Goal: Transaction & Acquisition: Book appointment/travel/reservation

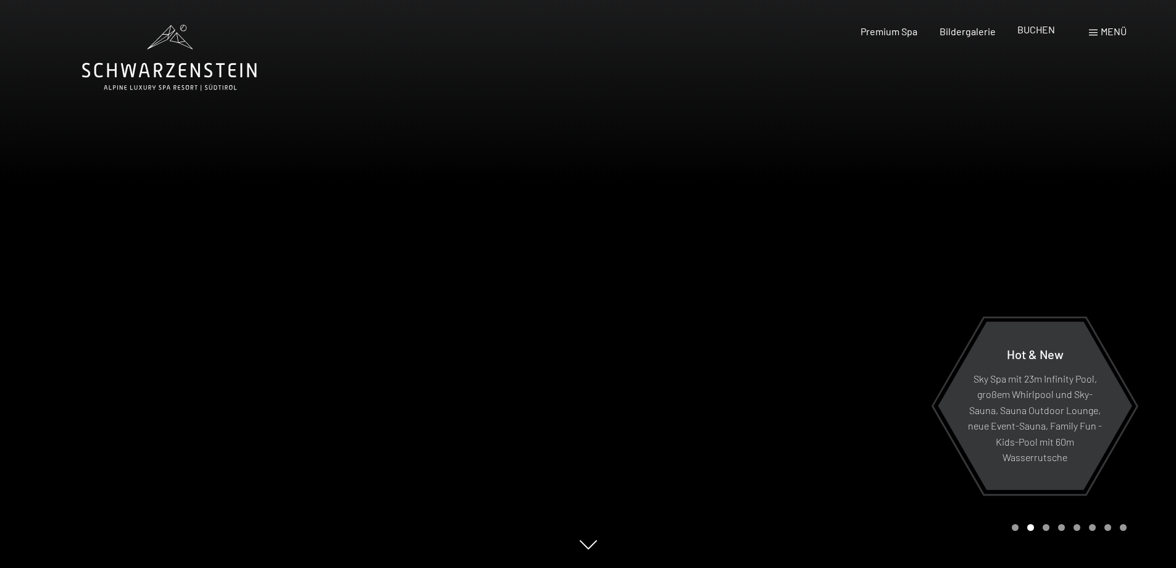
click at [1041, 33] on span "BUCHEN" at bounding box center [1037, 29] width 38 height 12
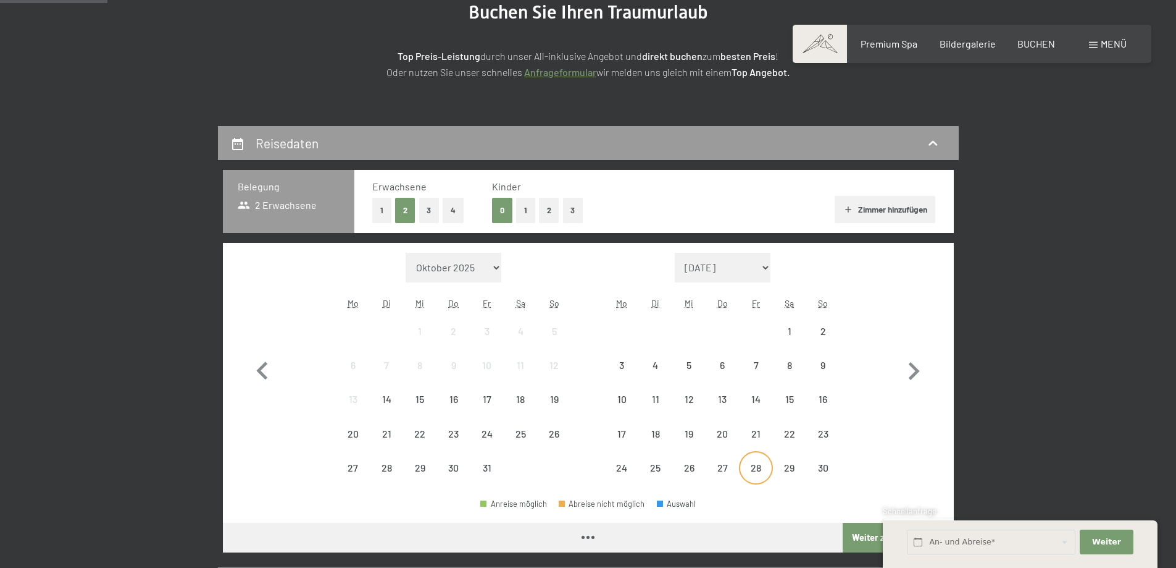
scroll to position [185, 0]
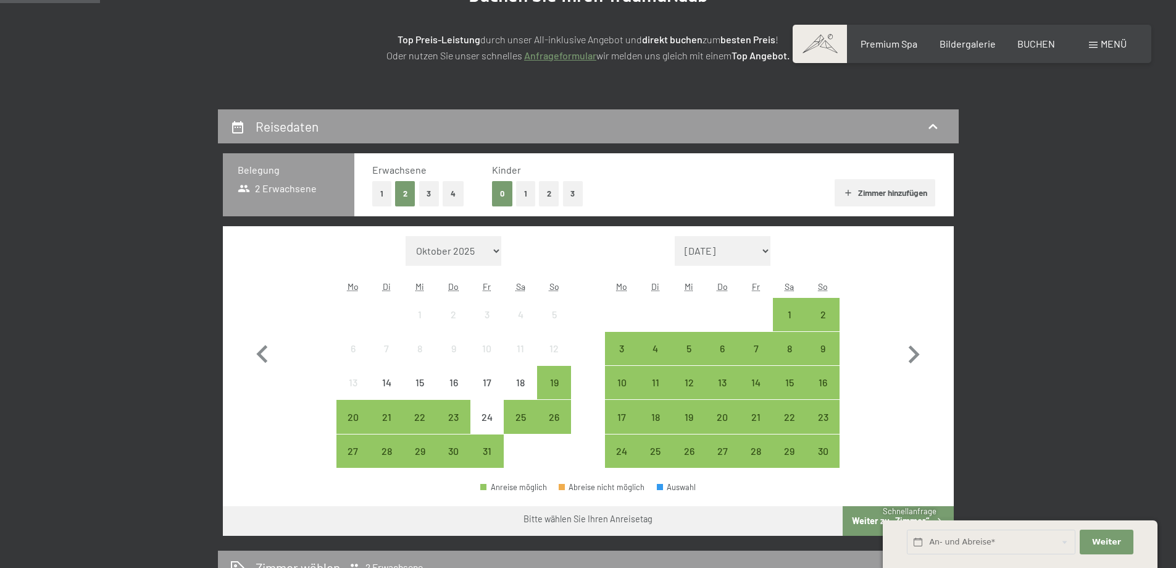
click at [548, 191] on button "2" at bounding box center [549, 193] width 20 height 25
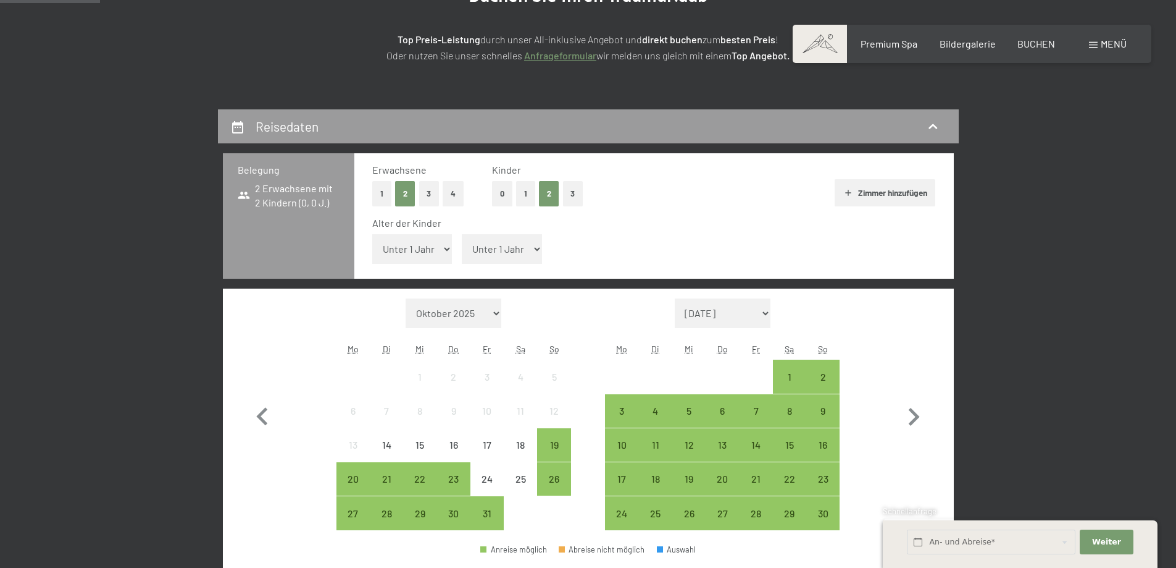
click at [448, 250] on select "Unter 1 Jahr 1 Jahr 2 Jahre 3 Jahre 4 Jahre 5 Jahre 6 Jahre 7 Jahre 8 Jahre 9 J…" at bounding box center [412, 249] width 80 height 30
select select "16"
click at [372, 234] on select "Unter 1 Jahr 1 Jahr 2 Jahre 3 Jahre 4 Jahre 5 Jahre 6 Jahre 7 Jahre 8 Jahre 9 J…" at bounding box center [412, 249] width 80 height 30
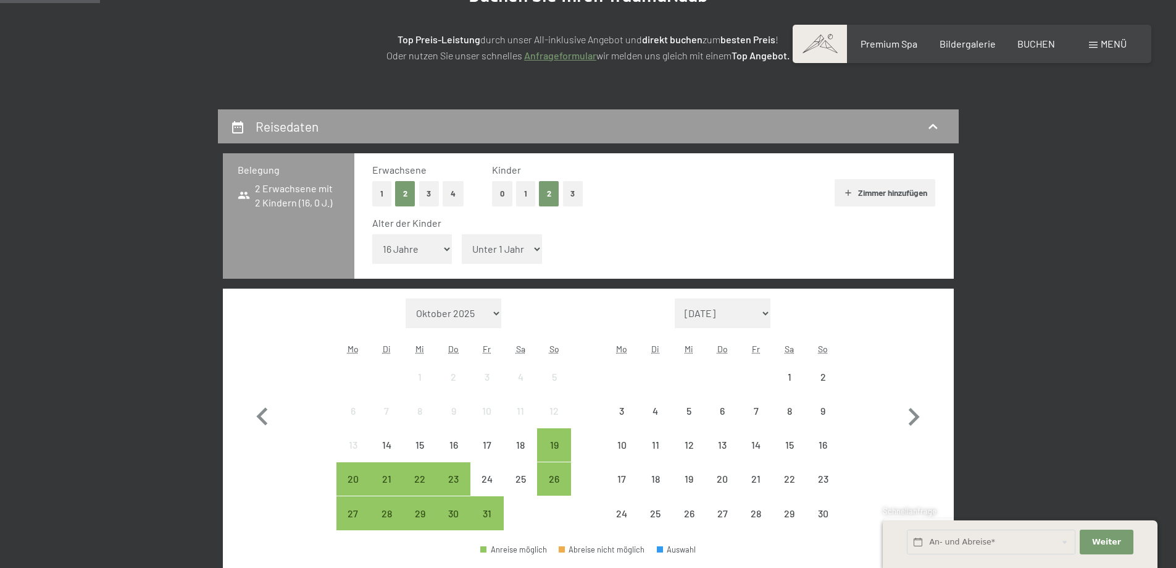
click at [535, 248] on select "Unter 1 Jahr 1 Jahr 2 Jahre 3 Jahre 4 Jahre 5 Jahre 6 Jahre 7 Jahre 8 Jahre 9 J…" at bounding box center [502, 249] width 80 height 30
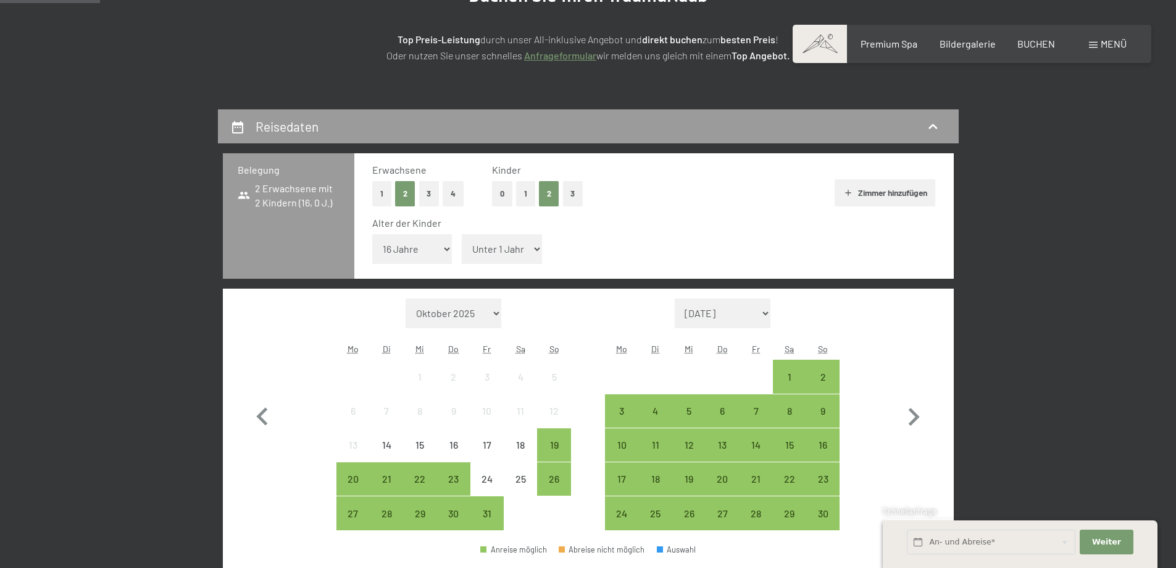
select select "13"
click at [462, 234] on select "Unter 1 Jahr 1 Jahr 2 Jahre 3 Jahre 4 Jahre 5 Jahre 6 Jahre 7 Jahre 8 Jahre 9 J…" at bounding box center [502, 249] width 80 height 30
click at [760, 480] on div "21" at bounding box center [755, 489] width 31 height 31
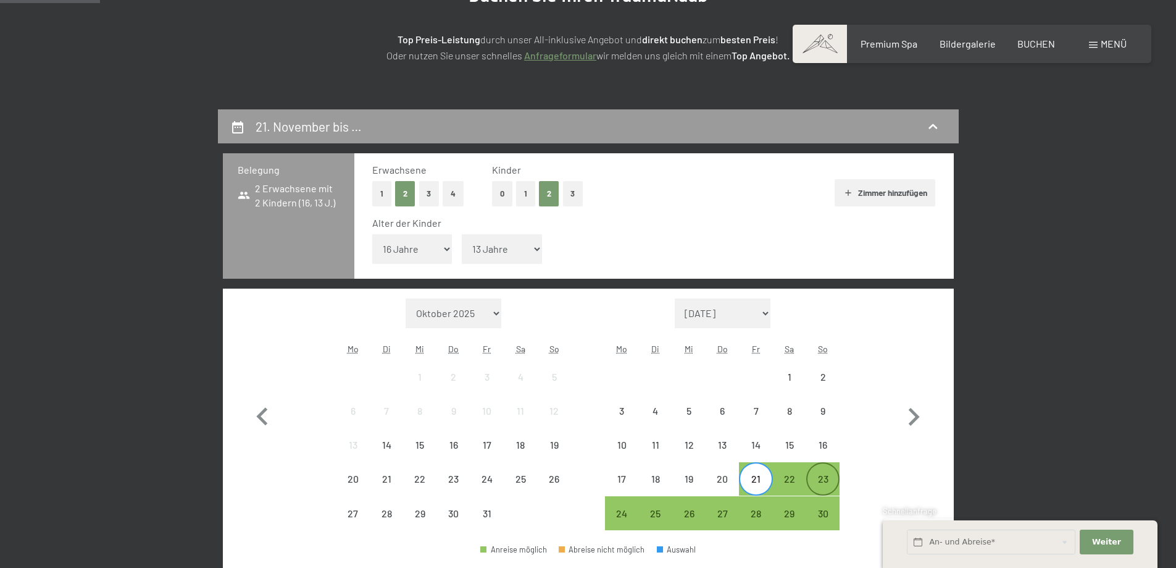
click at [826, 487] on div "23" at bounding box center [823, 489] width 31 height 31
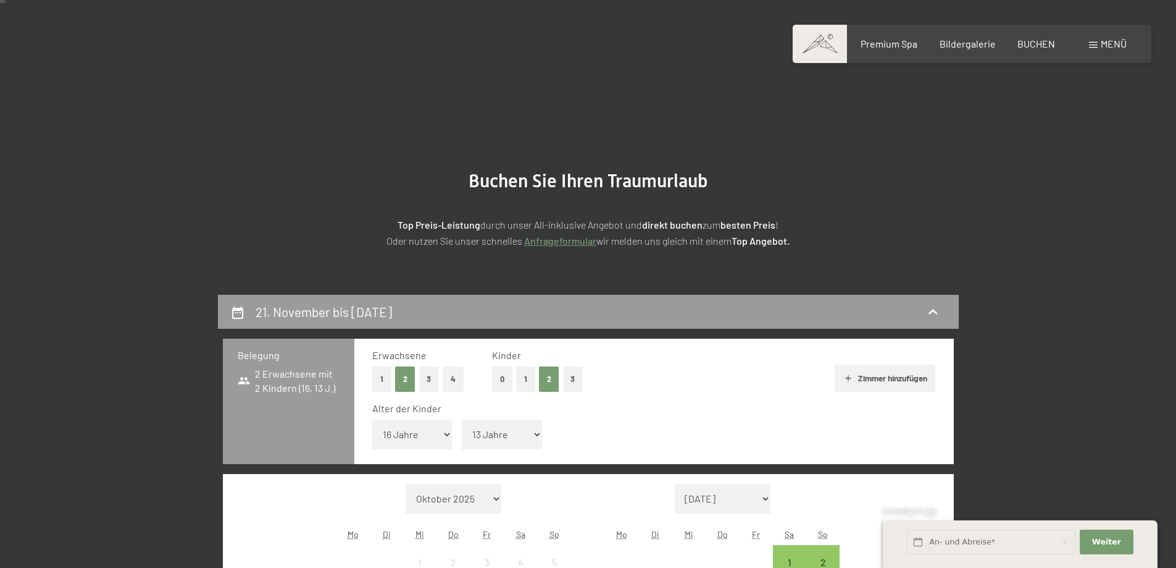
scroll to position [247, 0]
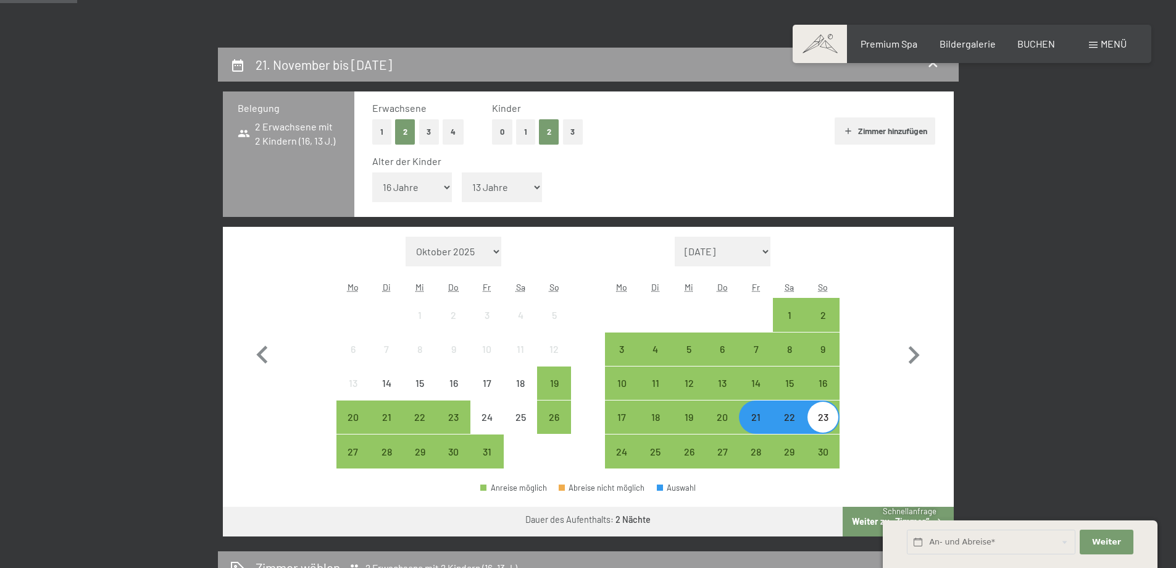
click at [853, 132] on button "Zimmer hinzufügen" at bounding box center [885, 130] width 101 height 27
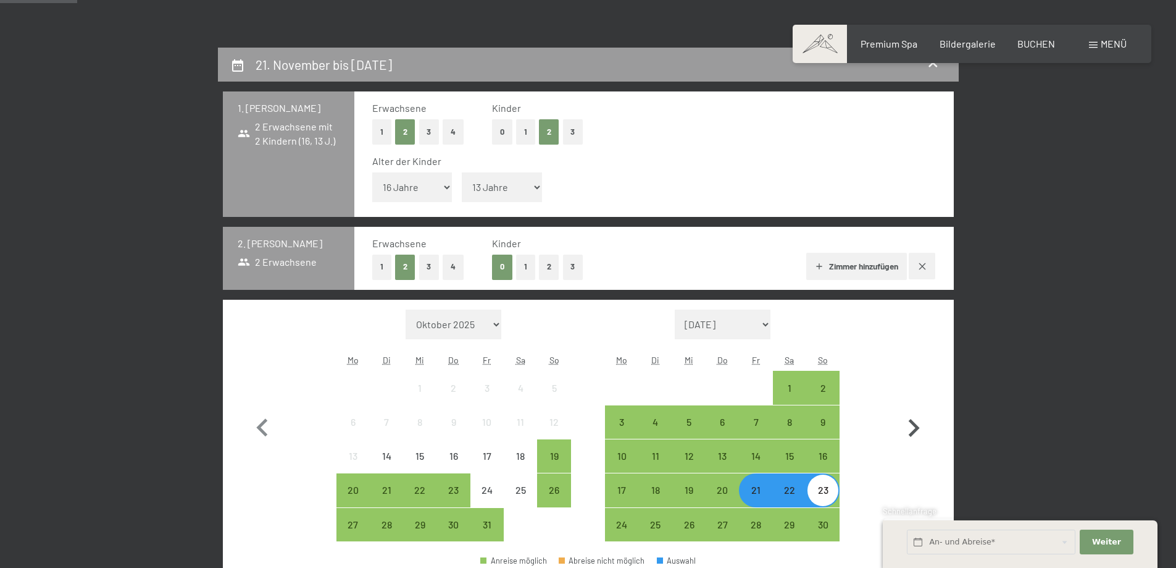
click at [931, 269] on button "button" at bounding box center [922, 266] width 27 height 27
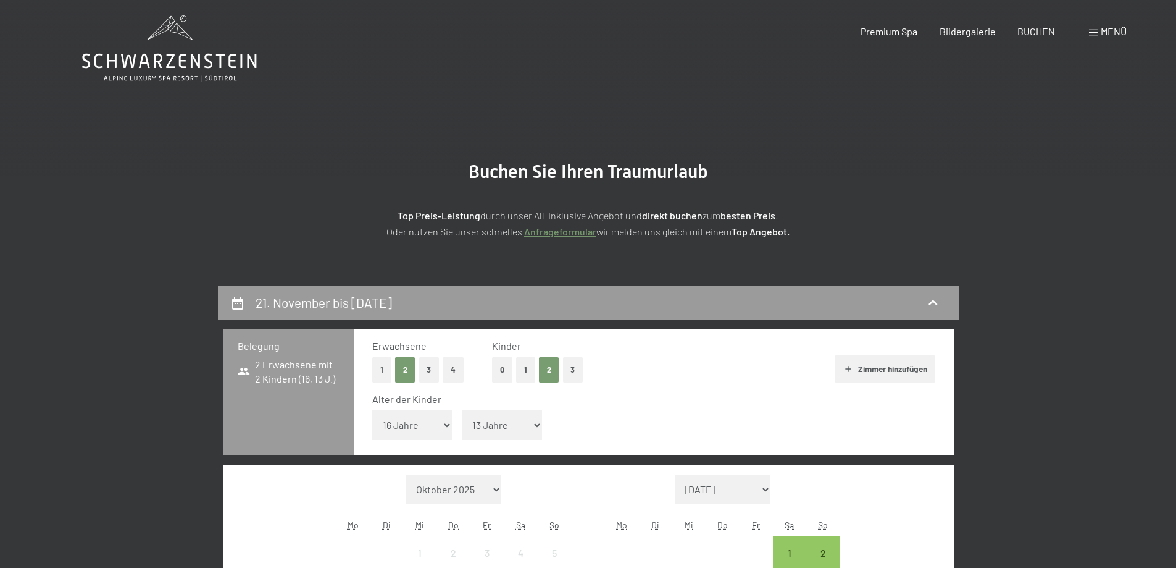
scroll to position [124, 0]
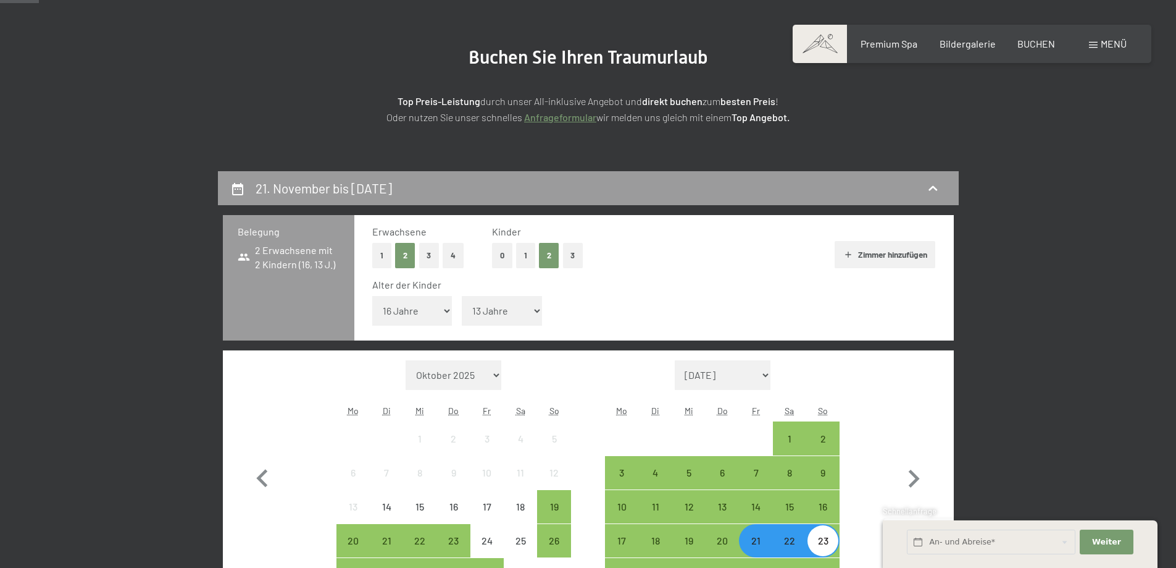
click at [844, 252] on icon "button" at bounding box center [849, 254] width 10 height 10
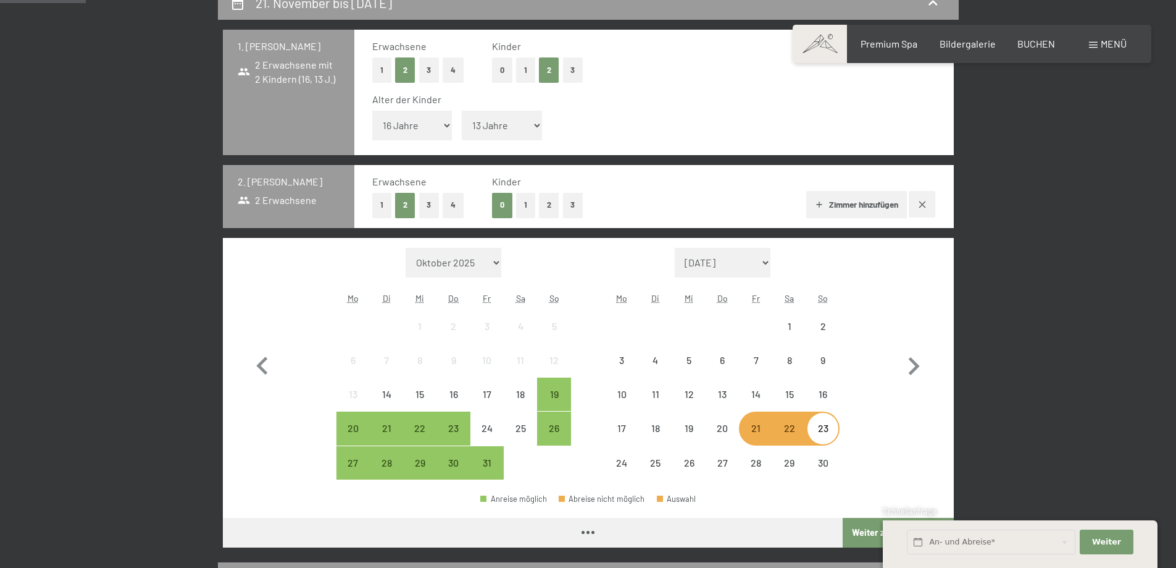
scroll to position [371, 0]
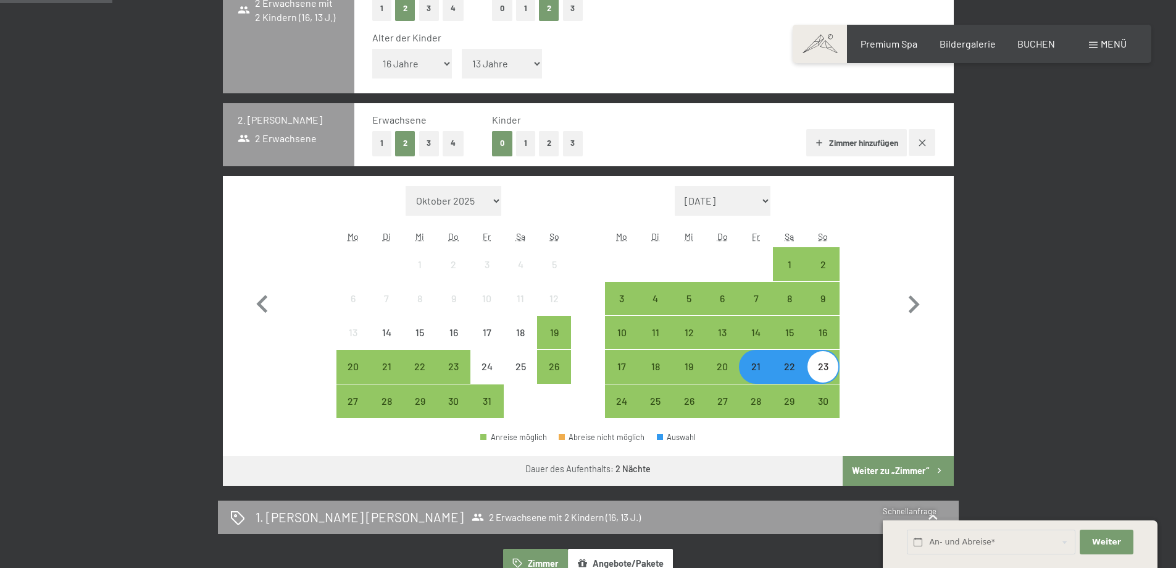
click at [503, 6] on button "0" at bounding box center [502, 8] width 20 height 25
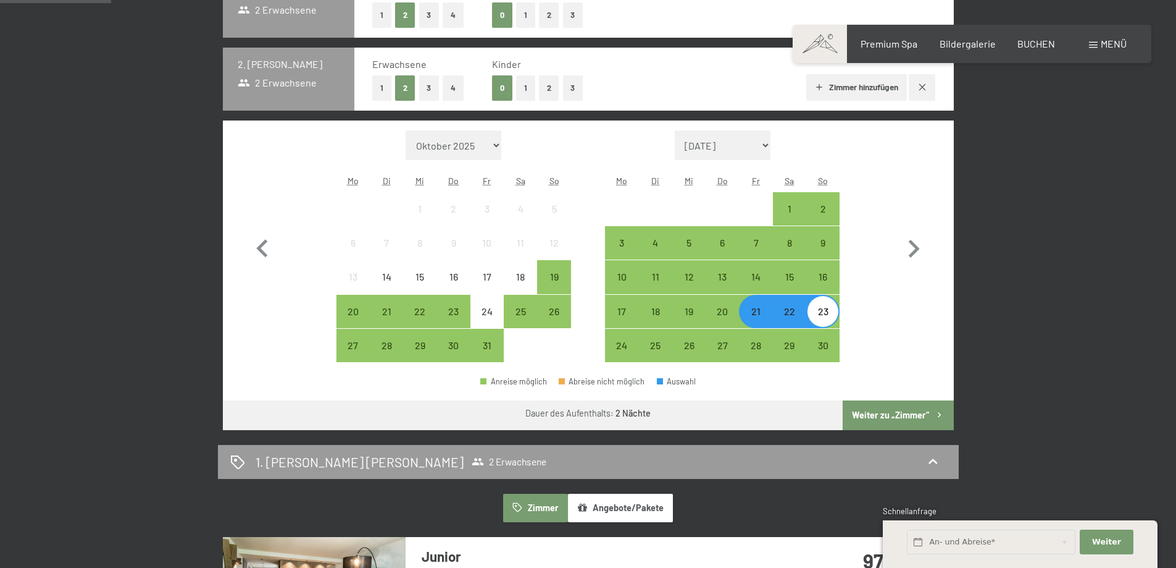
click at [551, 86] on button "2" at bounding box center [549, 87] width 20 height 25
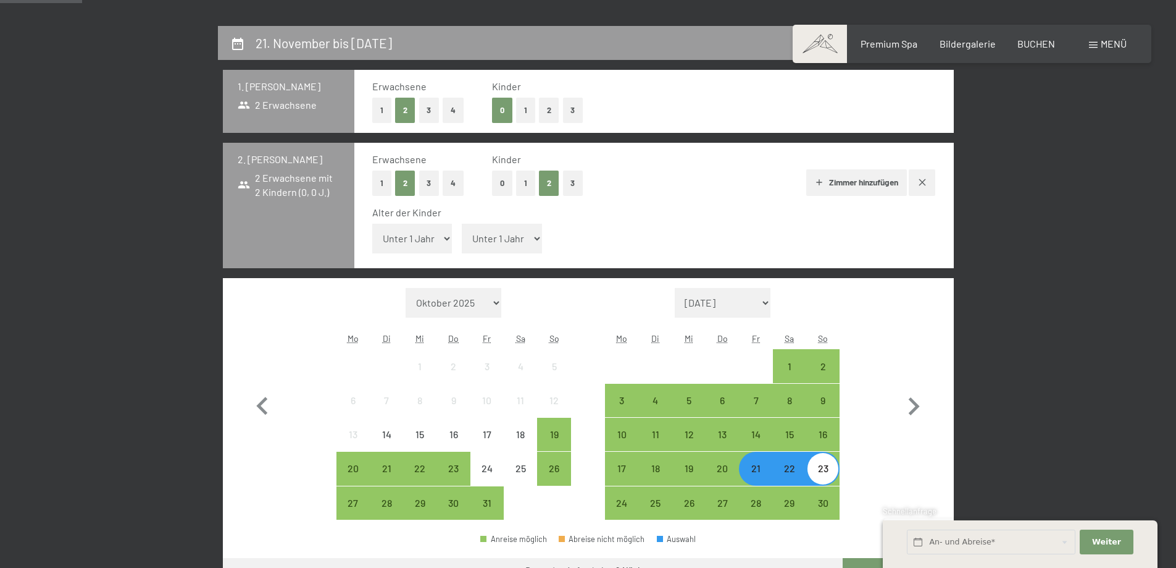
scroll to position [178, 0]
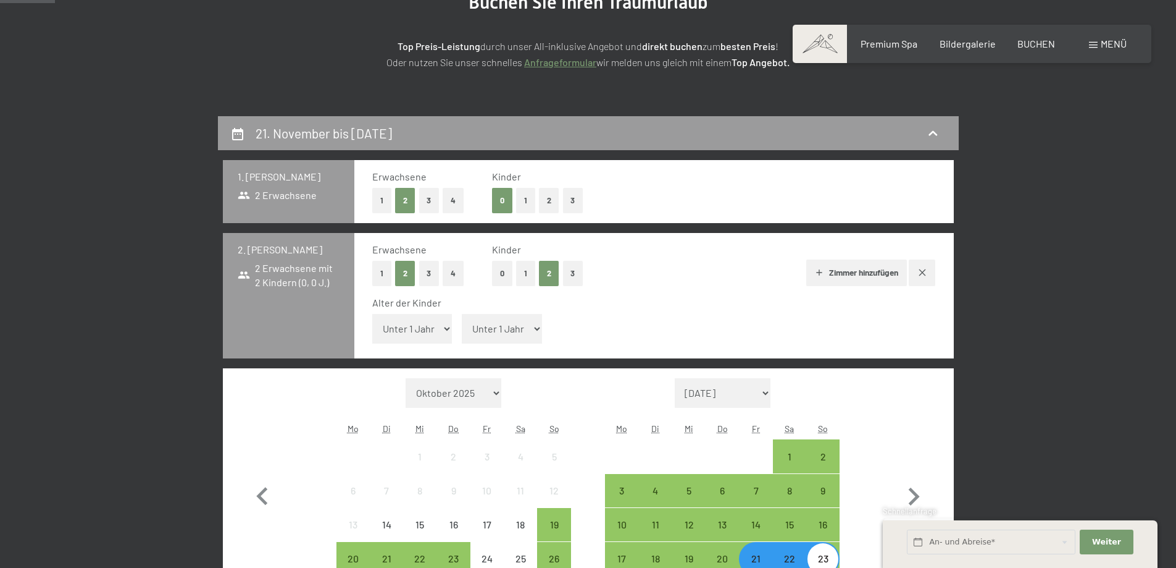
click at [383, 274] on button "1" at bounding box center [381, 273] width 19 height 25
click at [503, 277] on button "0" at bounding box center [502, 273] width 20 height 25
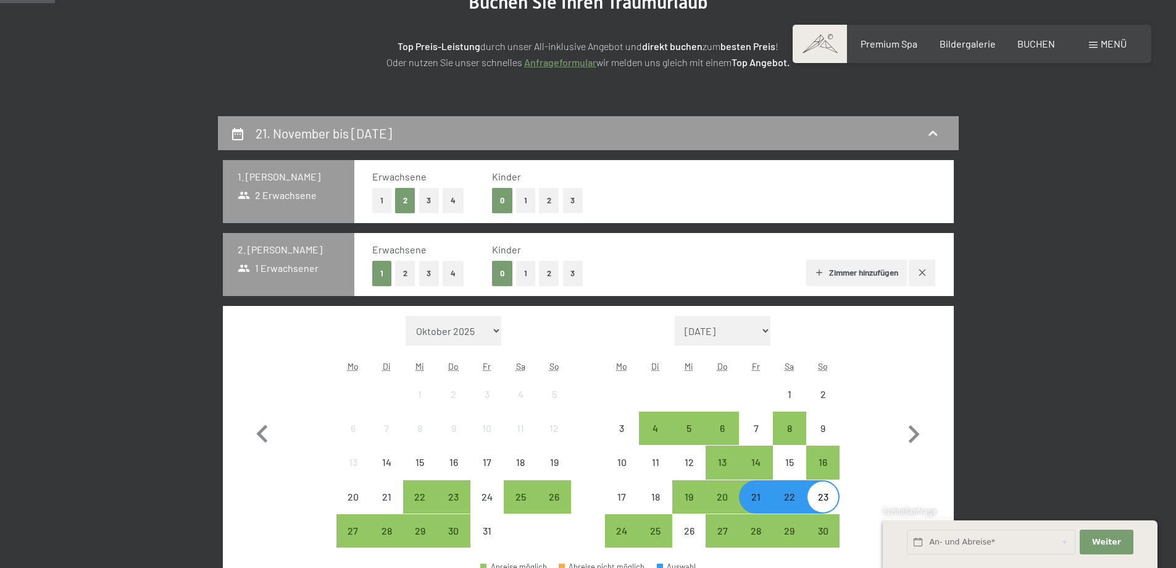
click at [548, 273] on button "2" at bounding box center [549, 273] width 20 height 25
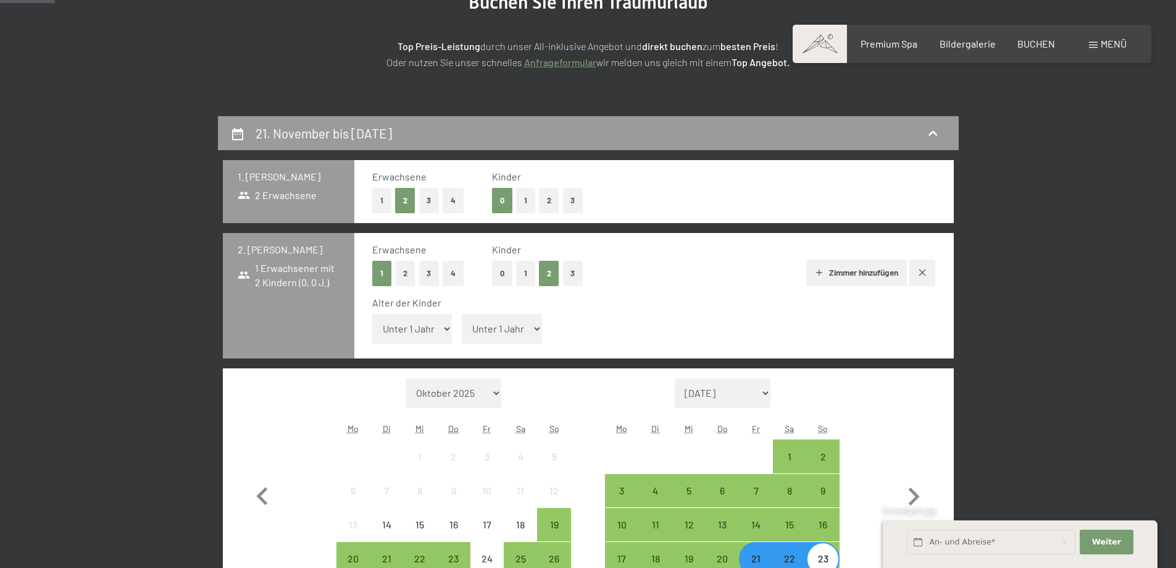
click at [524, 275] on button "1" at bounding box center [525, 273] width 19 height 25
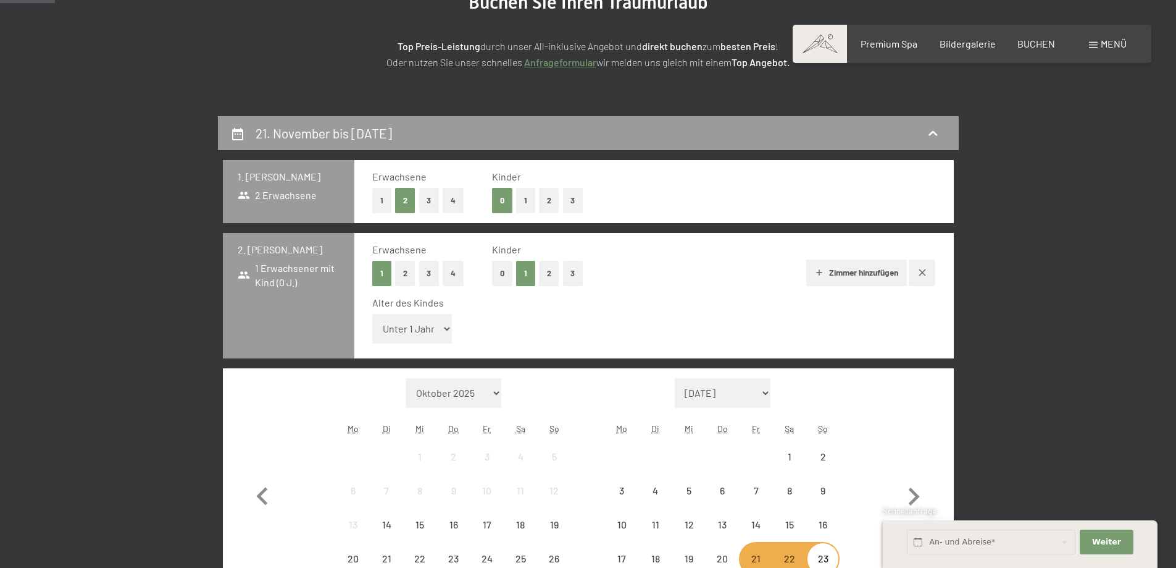
click at [446, 330] on select "Unter 1 Jahr 1 Jahr 2 Jahre 3 Jahre 4 Jahre 5 Jahre 6 Jahre 7 Jahre 8 Jahre 9 J…" at bounding box center [412, 329] width 80 height 30
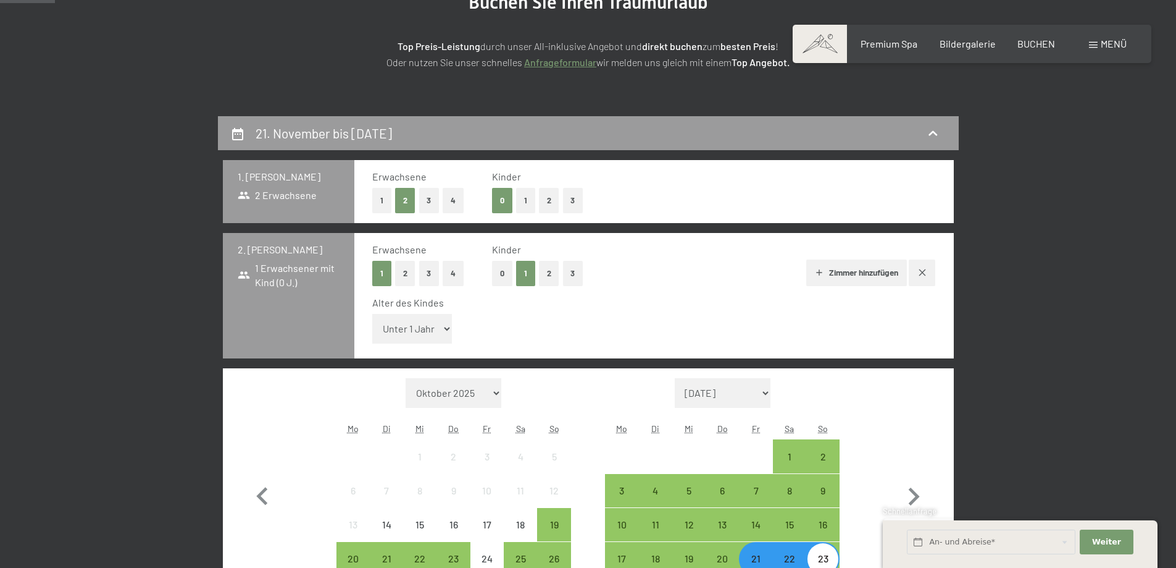
select select "13"
click at [372, 314] on select "Unter 1 Jahr 1 Jahr 2 Jahre 3 Jahre 4 Jahre 5 Jahre 6 Jahre 7 Jahre 8 Jahre 9 J…" at bounding box center [412, 329] width 80 height 30
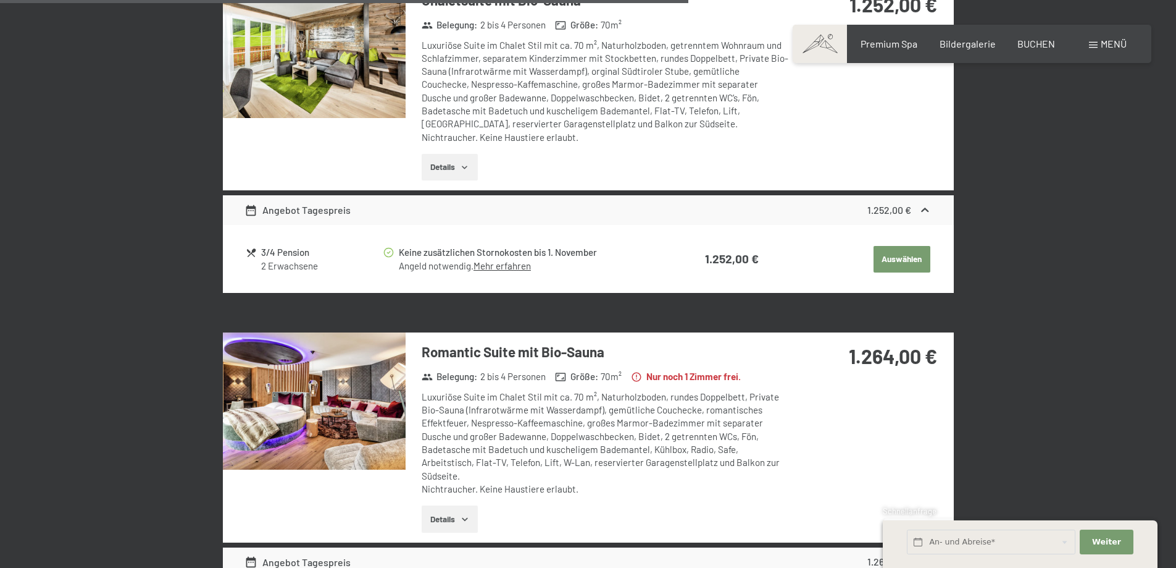
scroll to position [2470, 0]
